Goal: Task Accomplishment & Management: Manage account settings

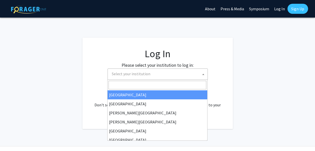
click at [127, 76] on span "Select your institution" at bounding box center [159, 74] width 98 height 10
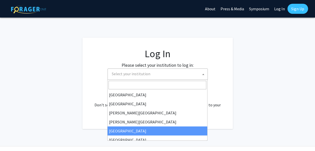
select select "6"
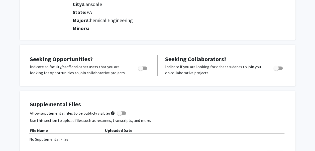
scroll to position [121, 0]
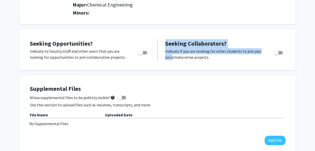
drag, startPoint x: 155, startPoint y: 60, endPoint x: 142, endPoint y: 56, distance: 13.6
click at [142, 54] on div "Seeking Opportunities? Indicate to faculty/staff and other users that you are l…" at bounding box center [157, 49] width 265 height 31
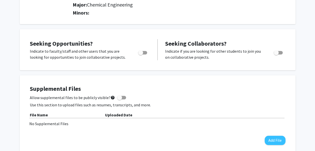
drag, startPoint x: 142, startPoint y: 56, endPoint x: 142, endPoint y: 67, distance: 11.3
click at [142, 67] on div "Seeking Opportunities? Indicate to faculty/staff and other users that you are l…" at bounding box center [157, 49] width 275 height 41
click at [141, 54] on span "Toggle" at bounding box center [140, 52] width 5 height 5
click at [140, 54] on input "Are you actively seeking opportunities?" at bounding box center [140, 54] width 0 height 0
checkbox input "true"
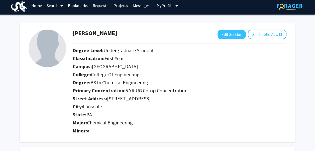
scroll to position [0, 0]
